Goal: Task Accomplishment & Management: Manage account settings

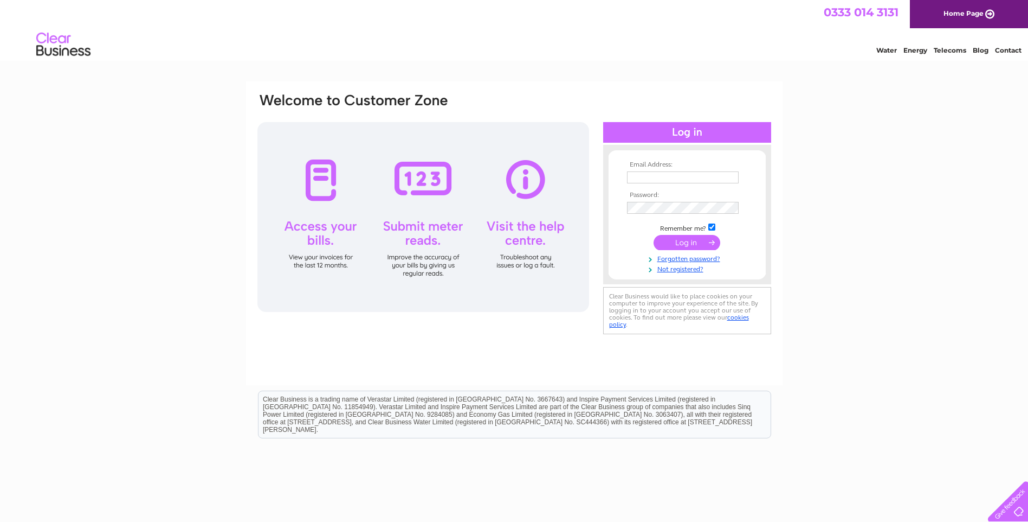
click at [657, 178] on input "text" at bounding box center [683, 177] width 112 height 12
type input "lynette@highlandsmokedsalmon.co.uk"
click at [692, 242] on input "submit" at bounding box center [687, 243] width 67 height 15
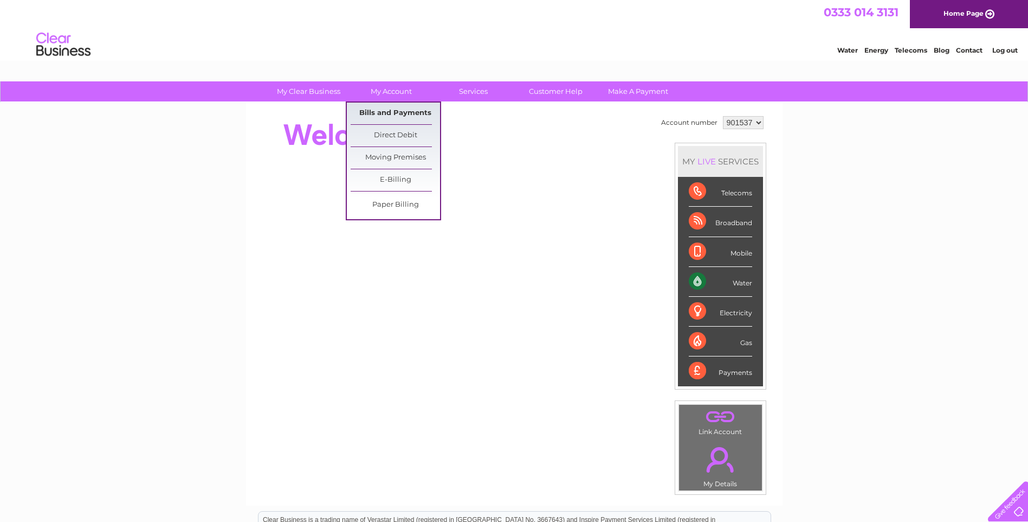
click at [395, 111] on link "Bills and Payments" at bounding box center [395, 113] width 89 height 22
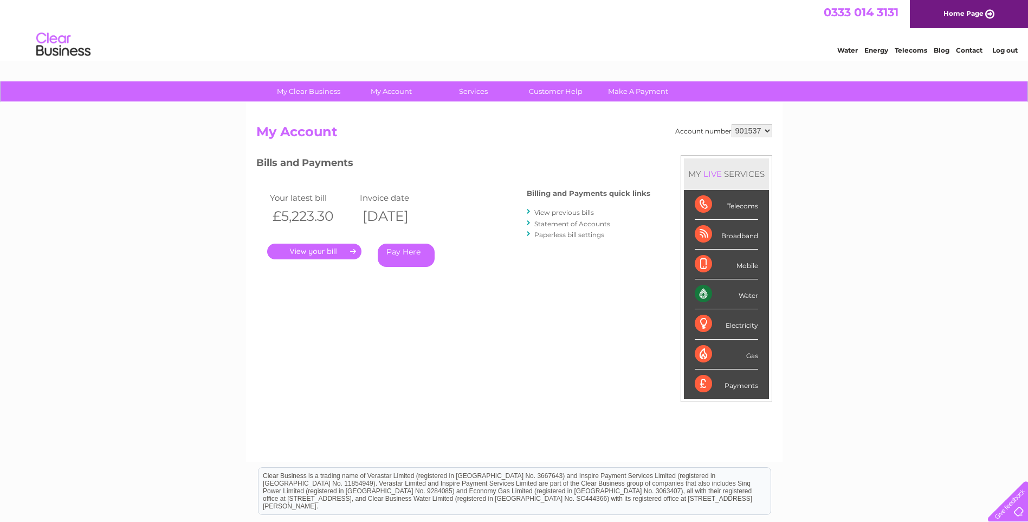
click at [305, 252] on link "." at bounding box center [314, 251] width 94 height 16
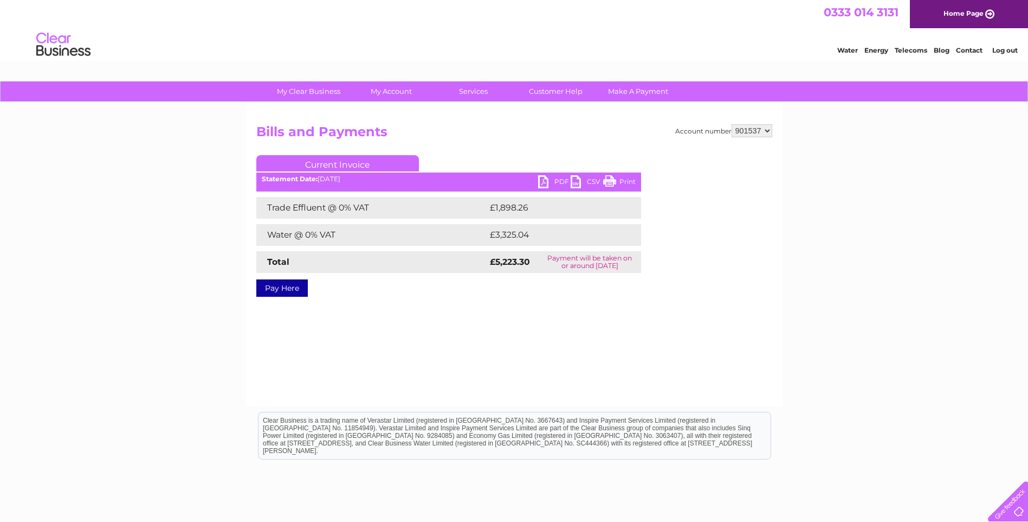
click at [556, 181] on link "PDF" at bounding box center [554, 183] width 33 height 16
click at [1006, 49] on link "Log out" at bounding box center [1005, 50] width 25 height 8
